Goal: Transaction & Acquisition: Purchase product/service

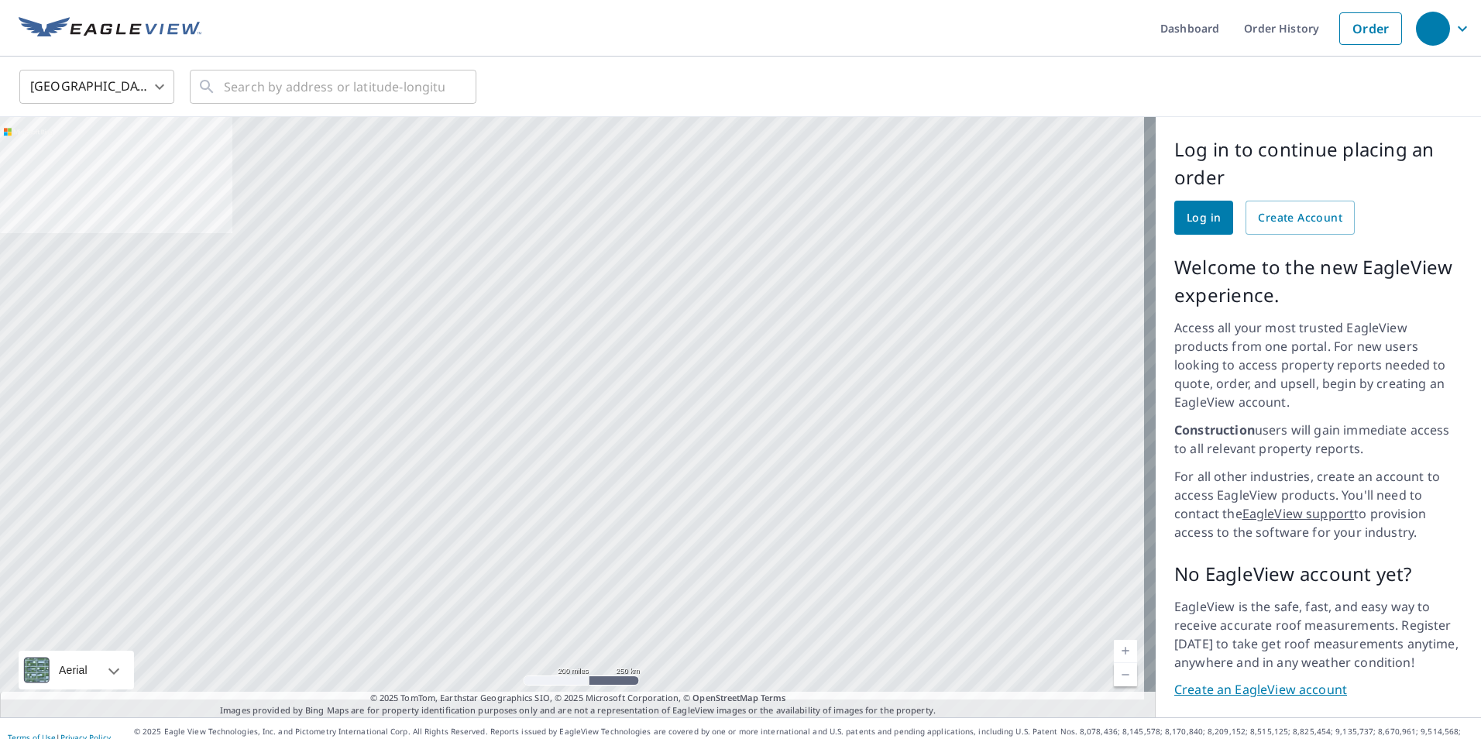
click at [1201, 221] on span "Log in" at bounding box center [1203, 217] width 34 height 19
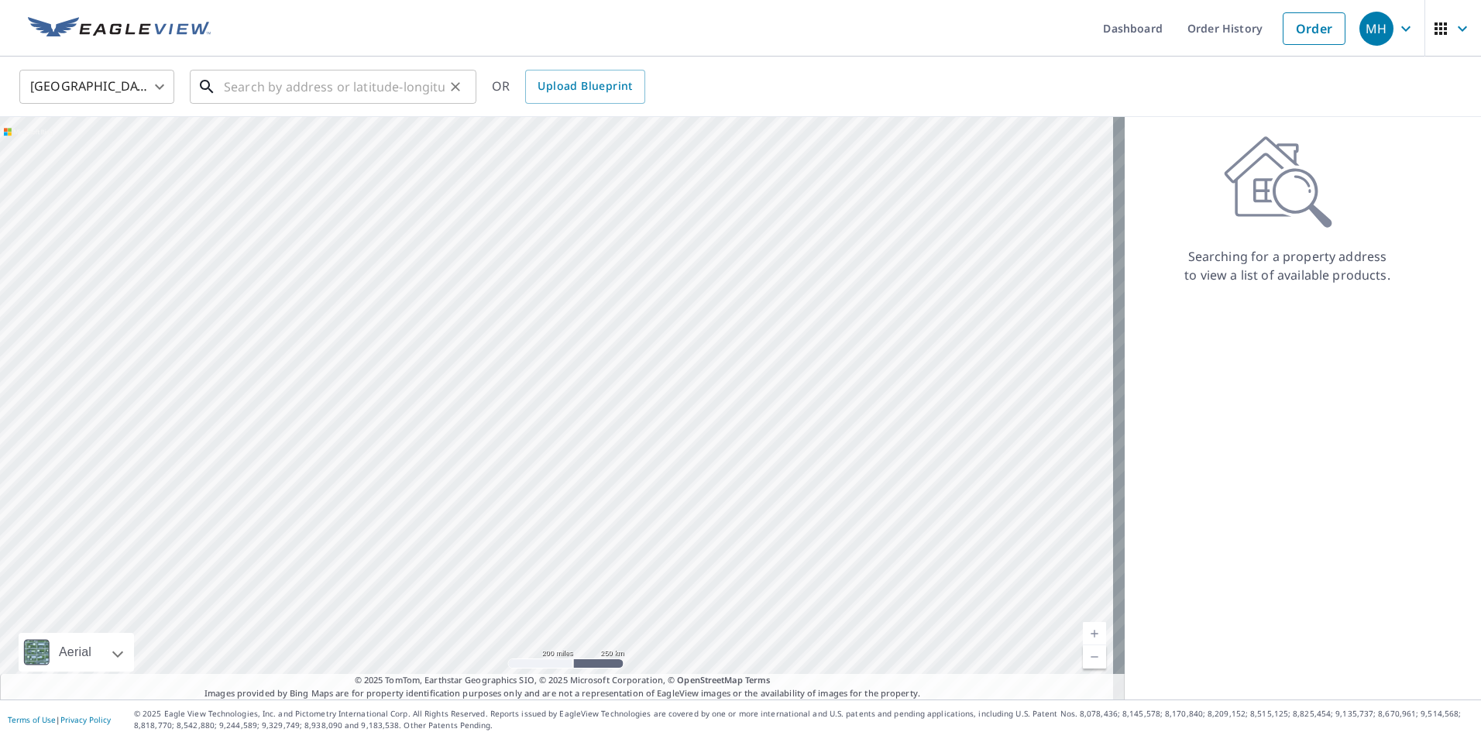
click at [422, 90] on input "text" at bounding box center [334, 86] width 221 height 43
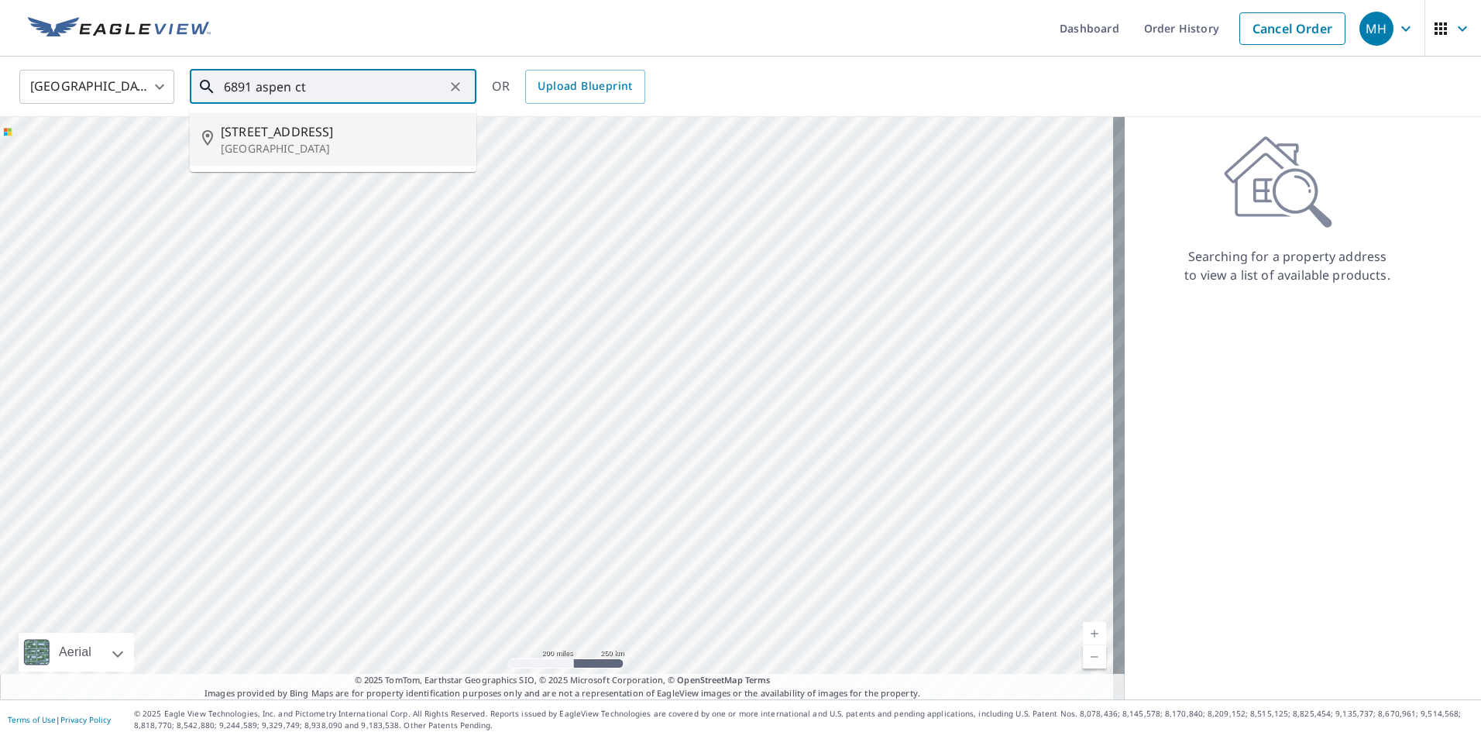
click at [311, 147] on p "Denver, NC 28037" at bounding box center [342, 148] width 243 height 15
type input "6891 Aspen Ct Denver, NC 28037"
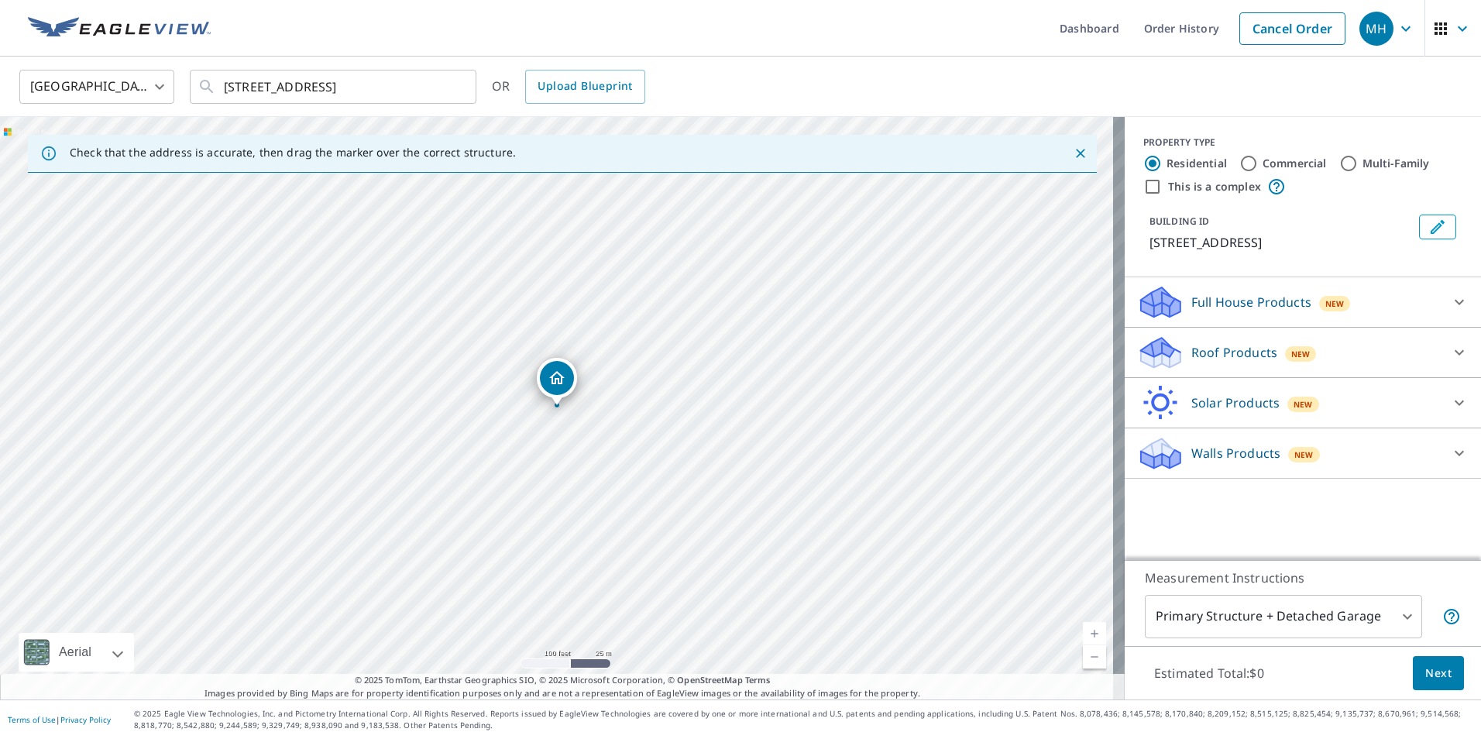
click at [1291, 352] on span "New" at bounding box center [1300, 354] width 19 height 12
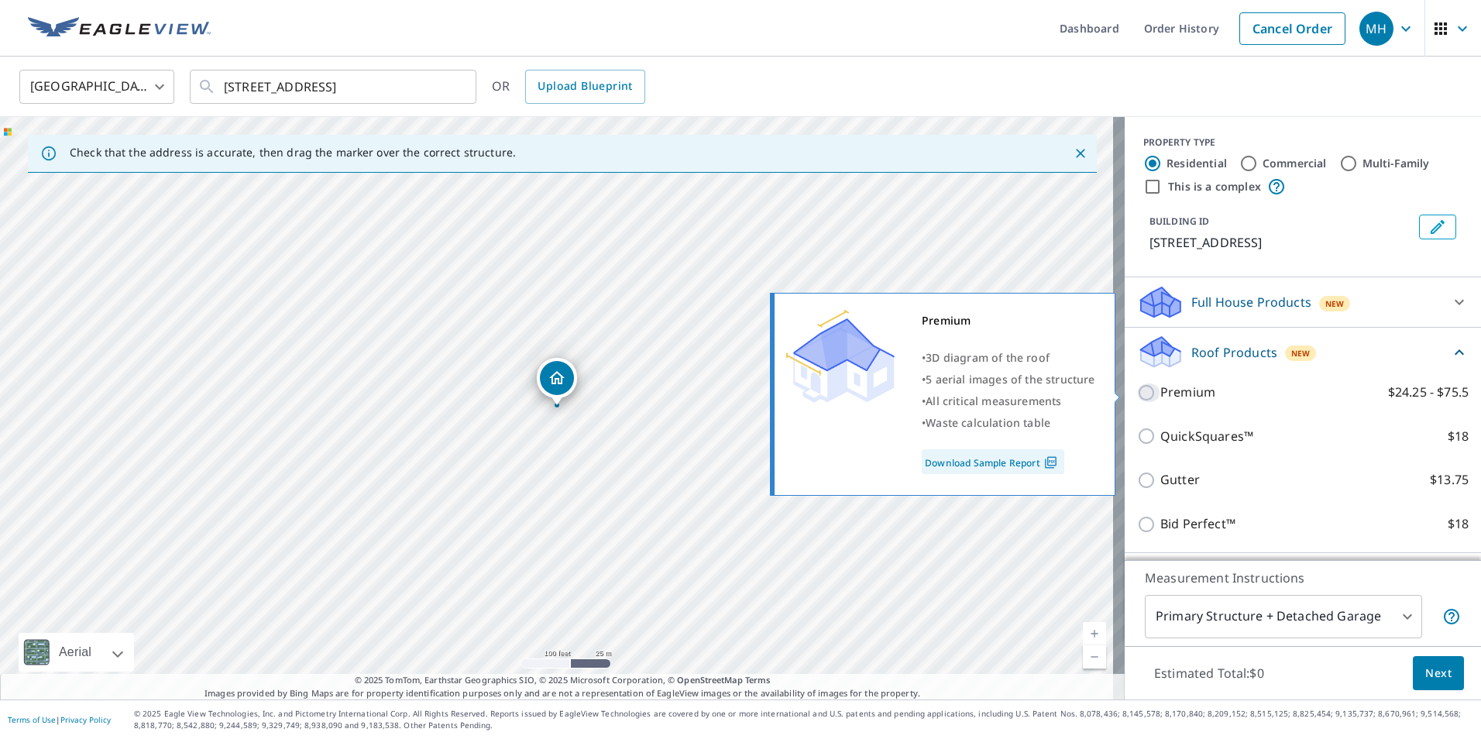
click at [1141, 394] on input "Premium $24.25 - $75.5" at bounding box center [1148, 392] width 23 height 19
checkbox input "true"
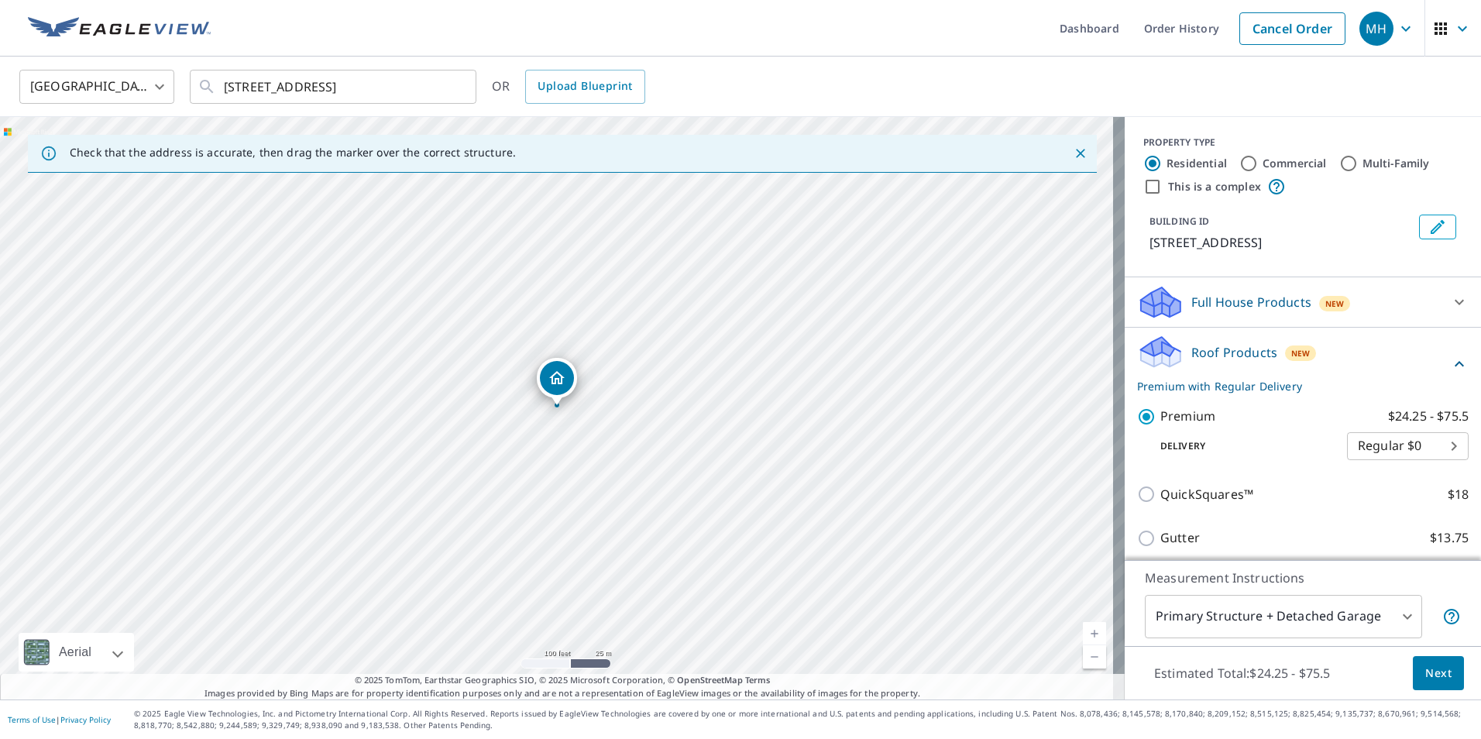
click at [1435, 674] on span "Next" at bounding box center [1438, 673] width 26 height 19
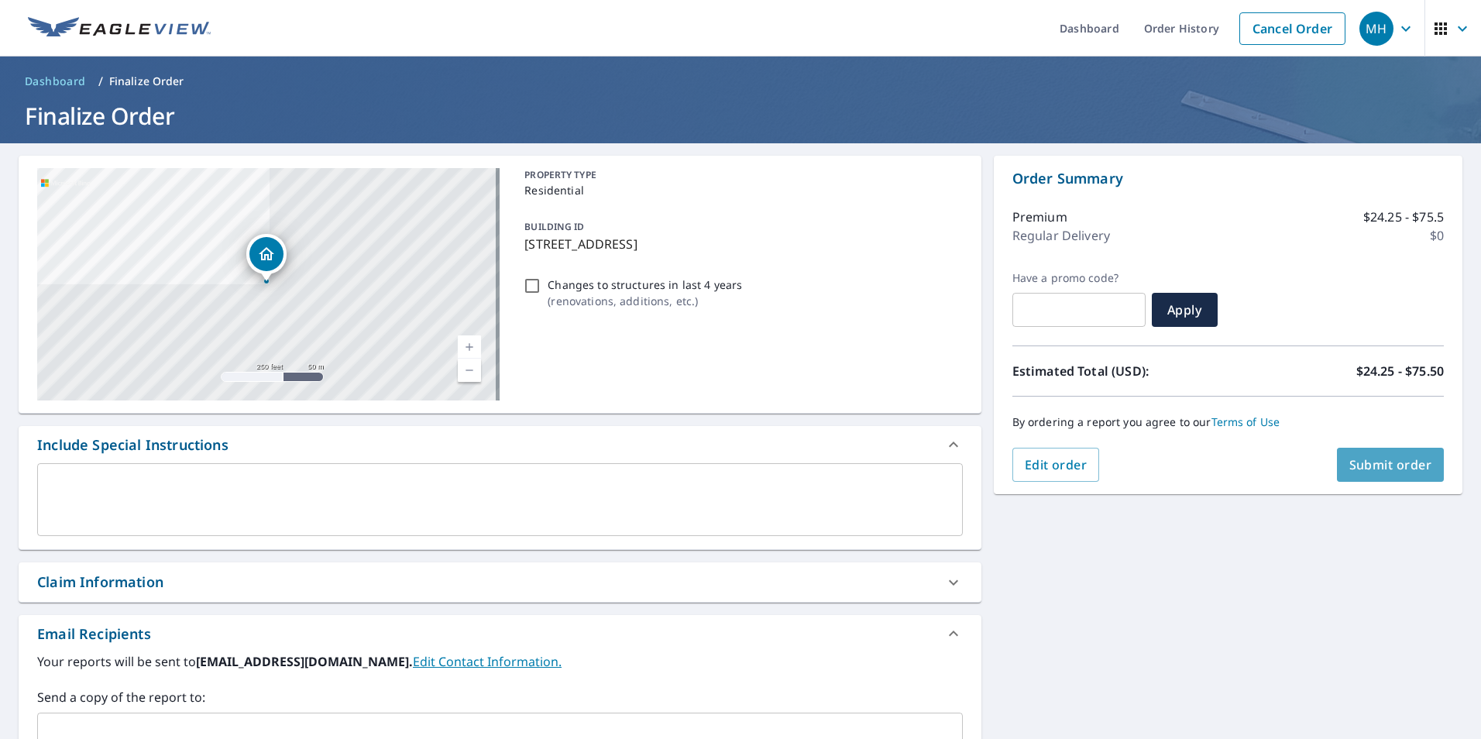
click at [1360, 465] on span "Submit order" at bounding box center [1390, 464] width 83 height 17
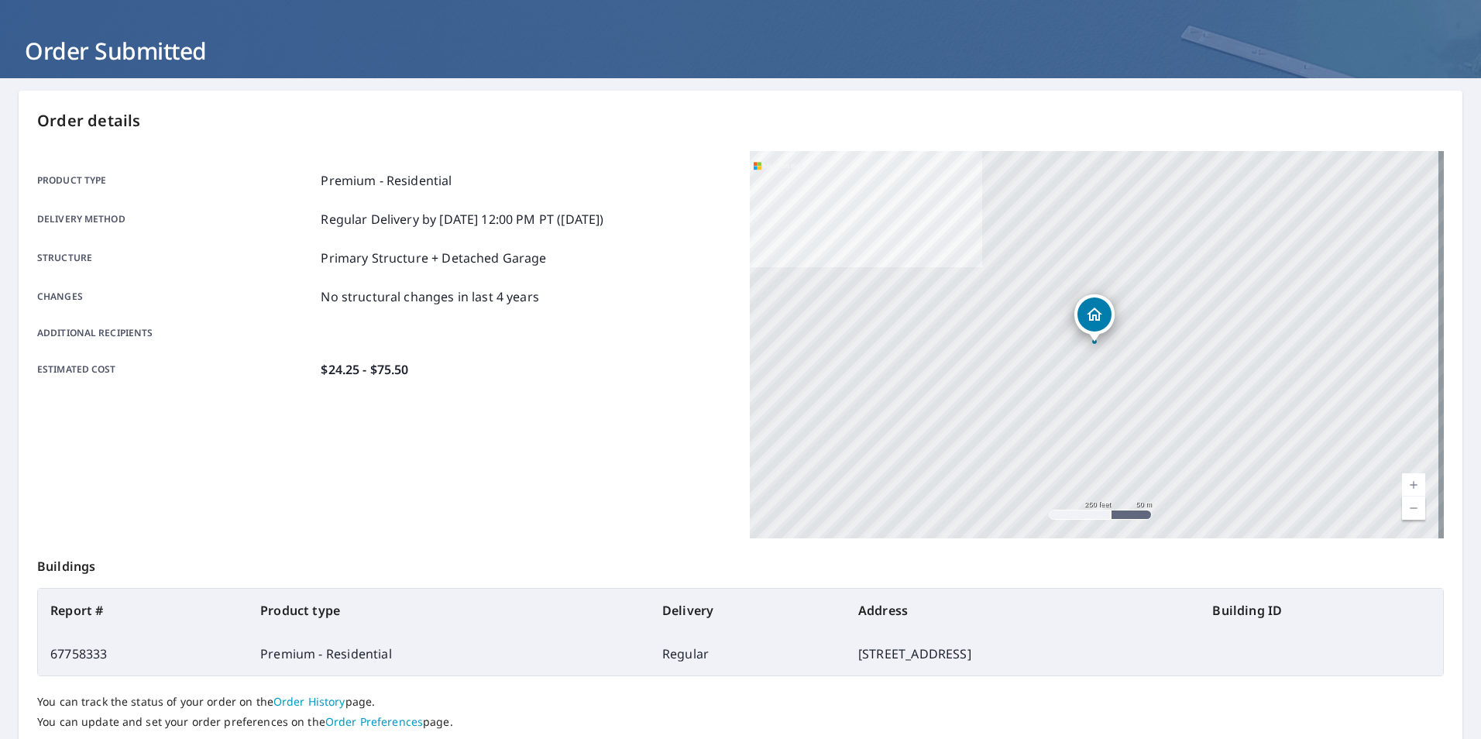
scroll to position [173, 0]
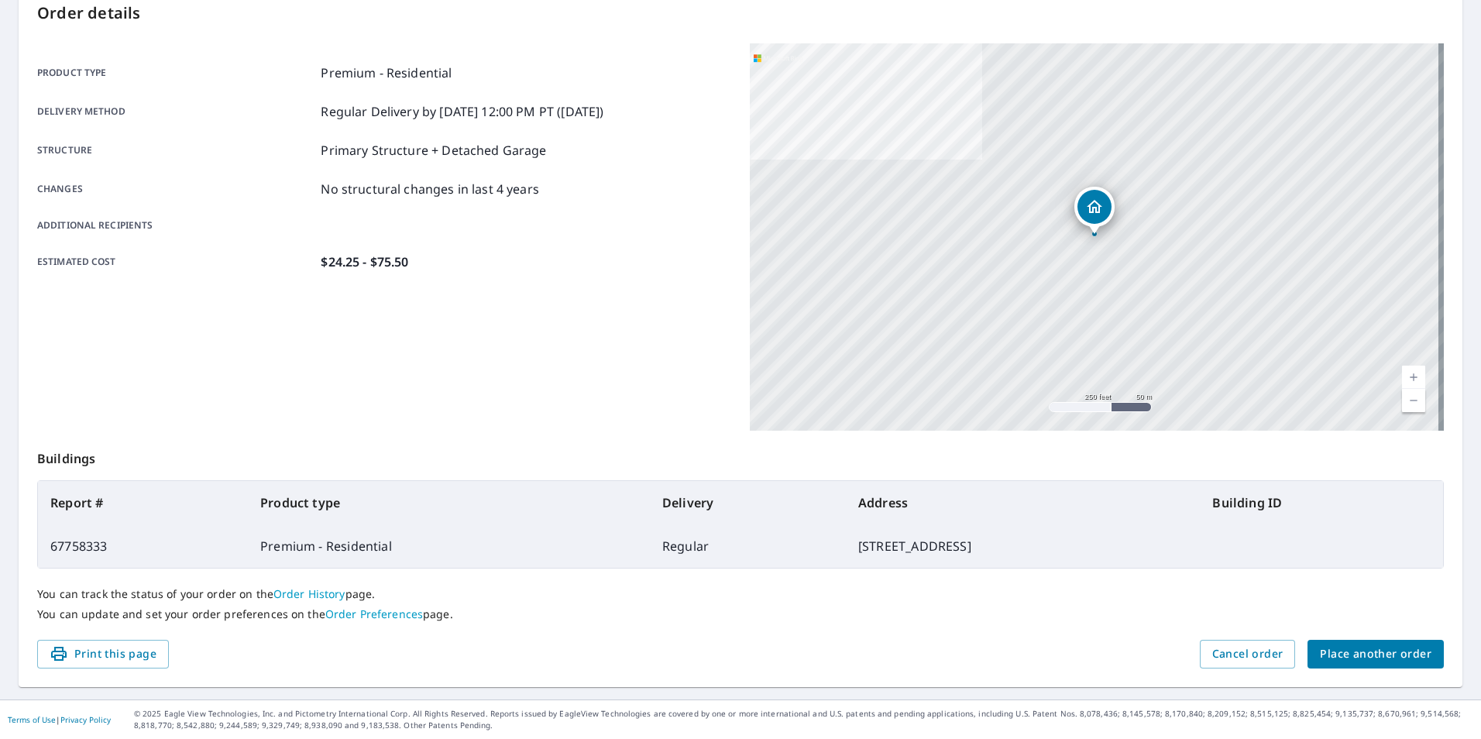
click at [1415, 658] on span "Place another order" at bounding box center [1376, 653] width 112 height 19
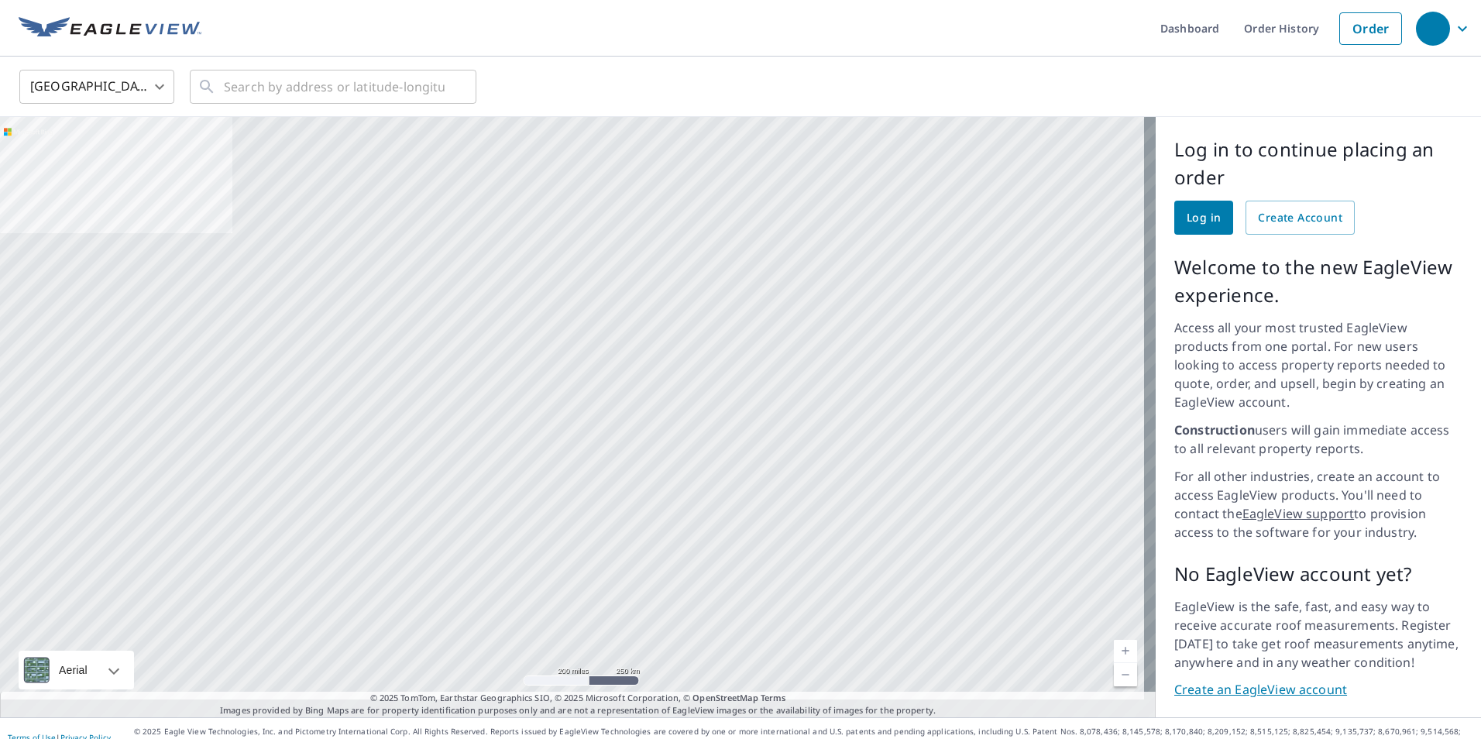
click at [1194, 221] on span "Log in" at bounding box center [1203, 217] width 34 height 19
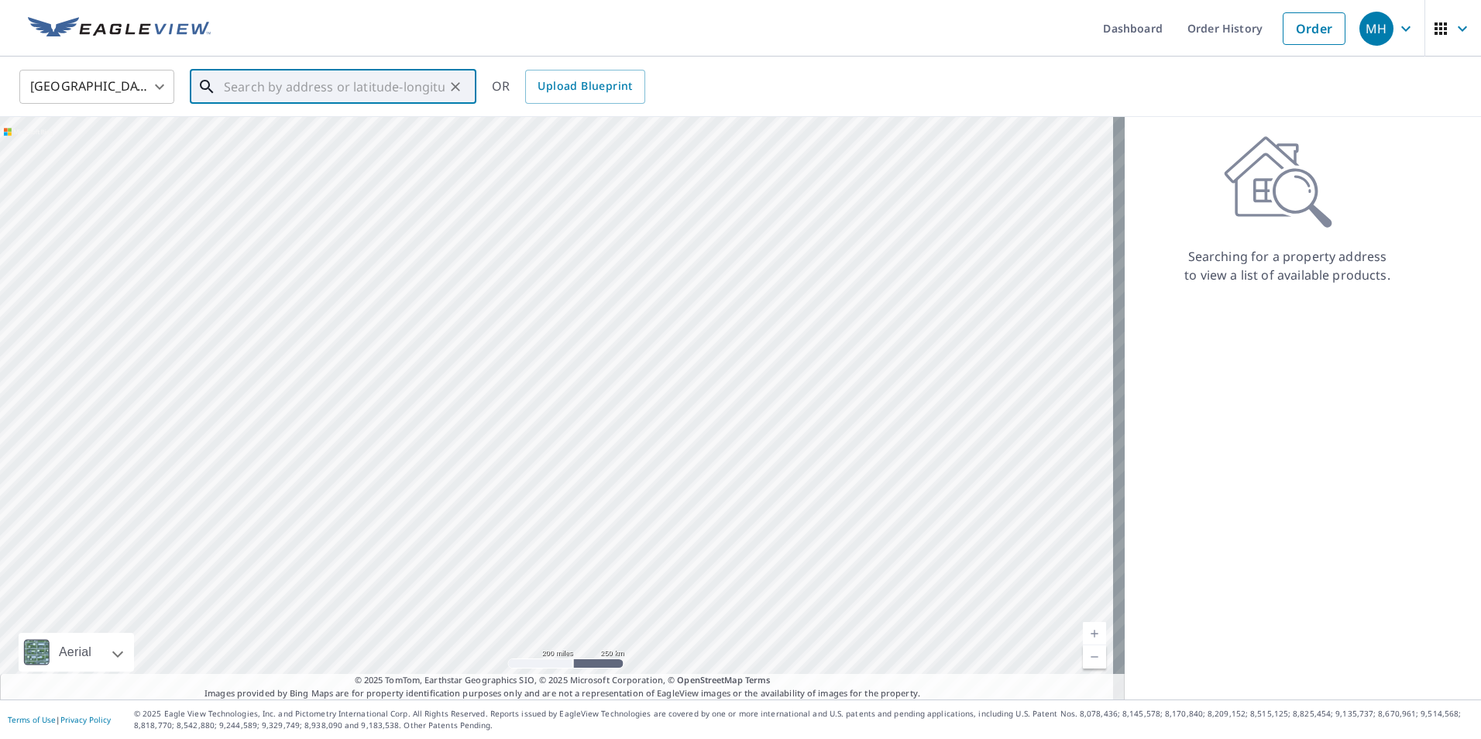
click at [400, 81] on input "text" at bounding box center [334, 86] width 221 height 43
click at [275, 131] on span "135 Kings Crest Dr" at bounding box center [342, 131] width 243 height 19
type input "135 Kings Crest Dr Mooresville, NC 28117"
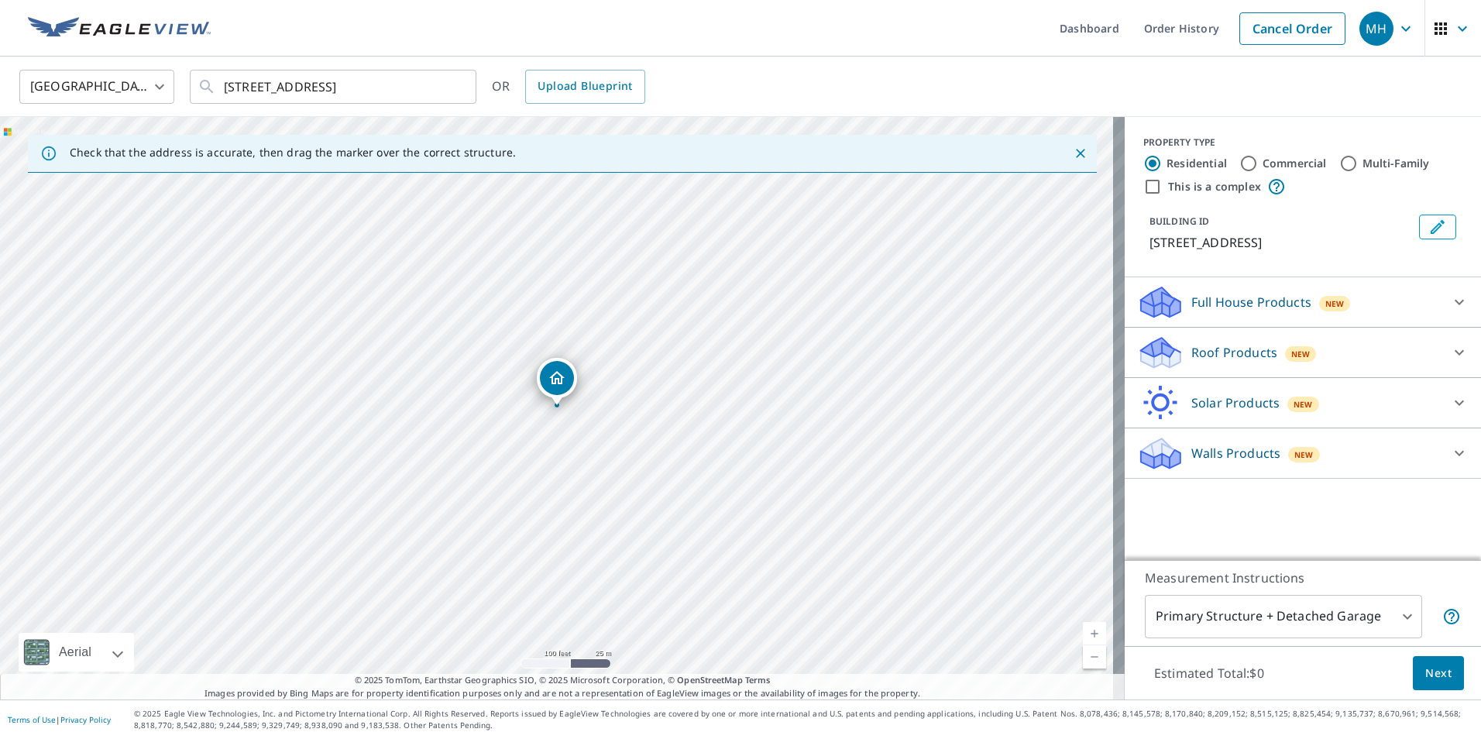
click at [1285, 354] on div "New" at bounding box center [1301, 353] width 32 height 15
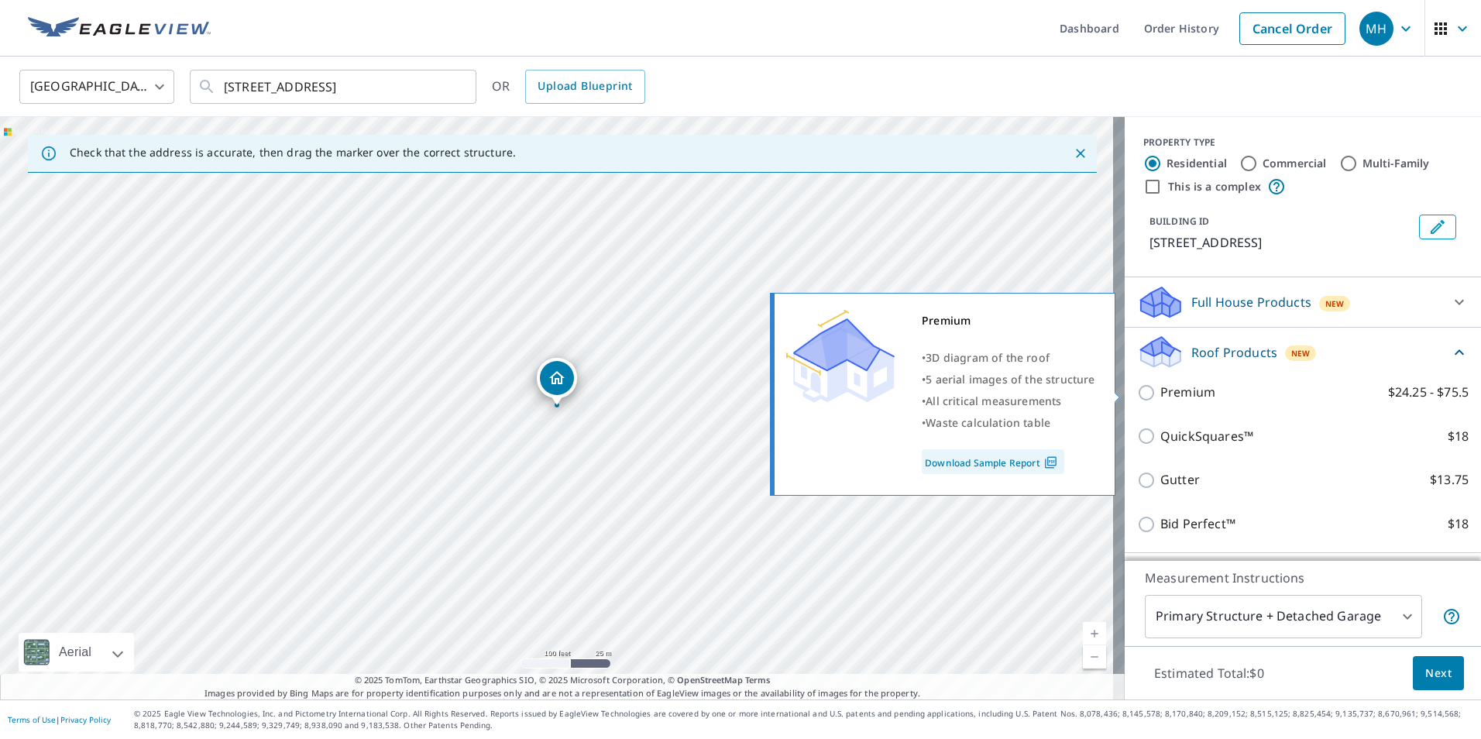
click at [1137, 389] on input "Premium $24.25 - $75.5" at bounding box center [1148, 392] width 23 height 19
checkbox input "true"
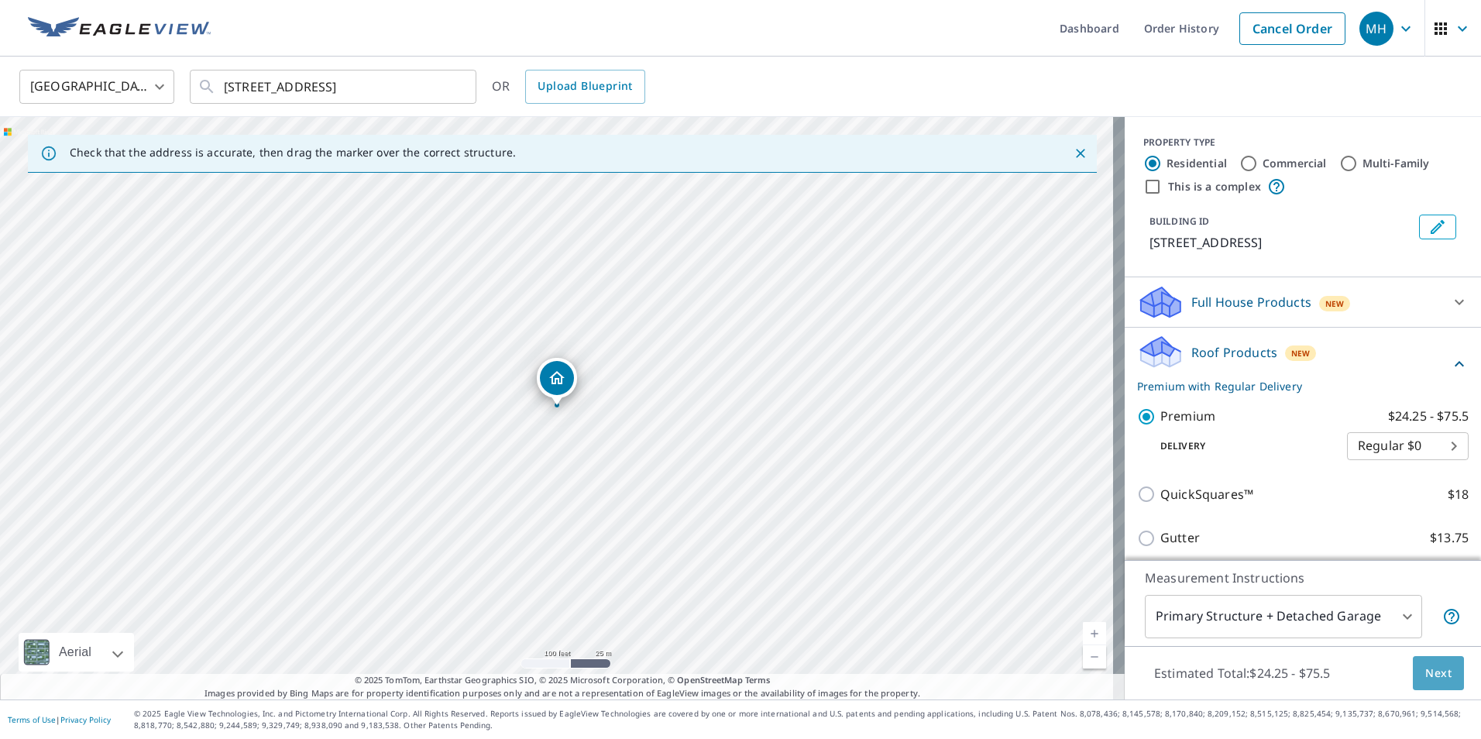
click at [1437, 671] on span "Next" at bounding box center [1438, 673] width 26 height 19
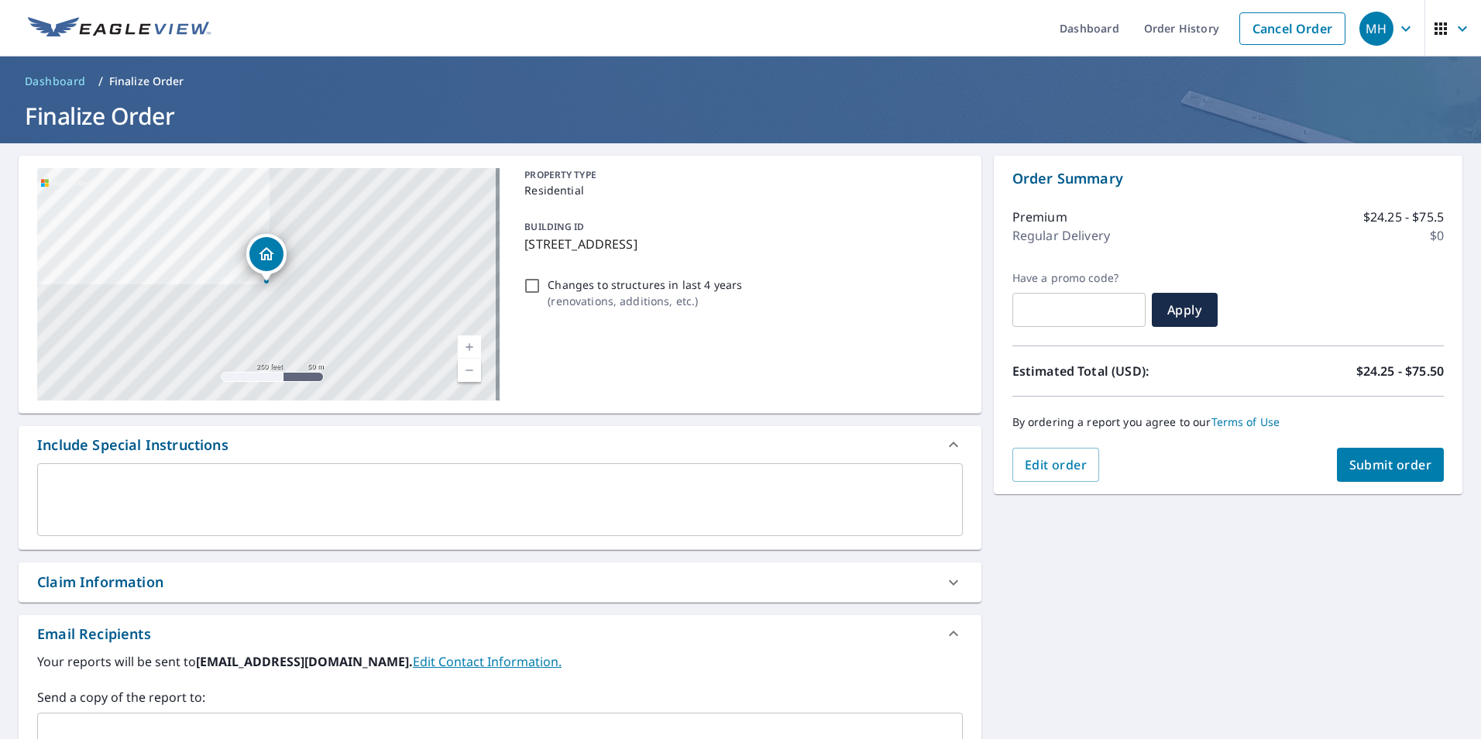
click at [1359, 470] on span "Submit order" at bounding box center [1390, 464] width 83 height 17
